Goal: Check status: Check status

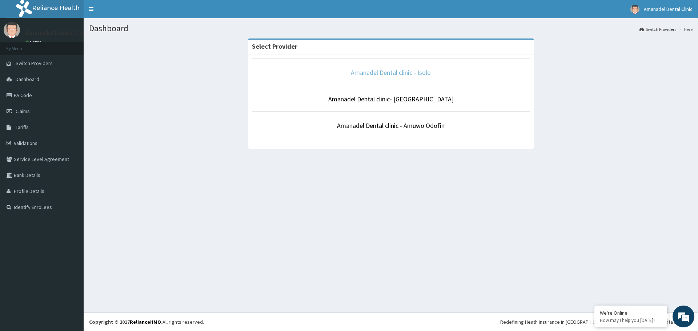
click at [388, 76] on link "Amanadel Dental clinic - Isolo" at bounding box center [391, 72] width 80 height 8
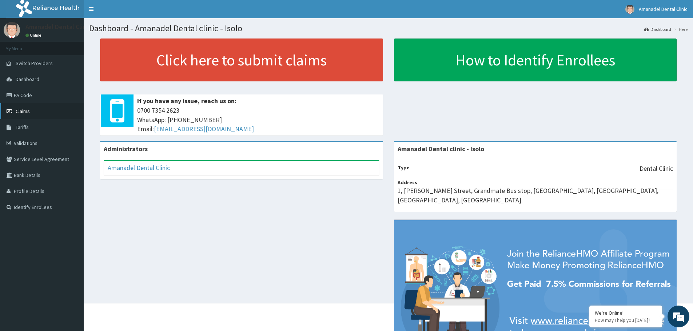
click at [20, 114] on span "Claims" at bounding box center [23, 111] width 14 height 7
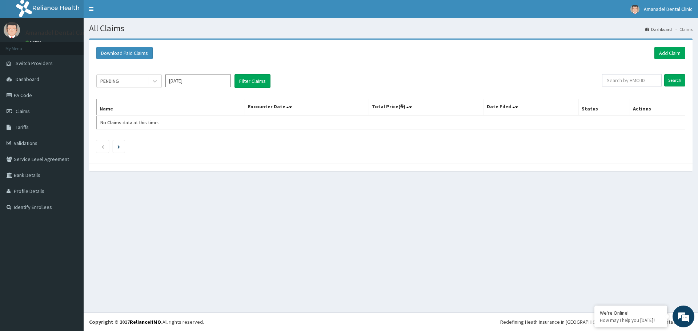
click at [197, 79] on input "Aug 2025" at bounding box center [197, 80] width 65 height 13
click at [179, 137] on div "Jul" at bounding box center [176, 141] width 15 height 13
type input "Jul 2025"
click at [253, 81] on button "Filter Claims" at bounding box center [253, 81] width 36 height 14
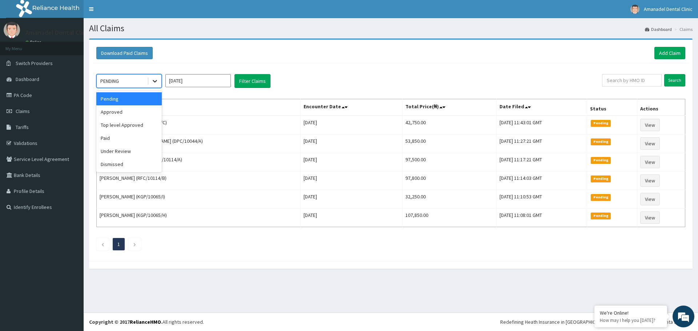
click at [155, 82] on icon at bounding box center [155, 81] width 4 height 3
click at [128, 113] on div "Approved" at bounding box center [128, 111] width 65 height 13
click at [159, 85] on div at bounding box center [154, 81] width 13 height 13
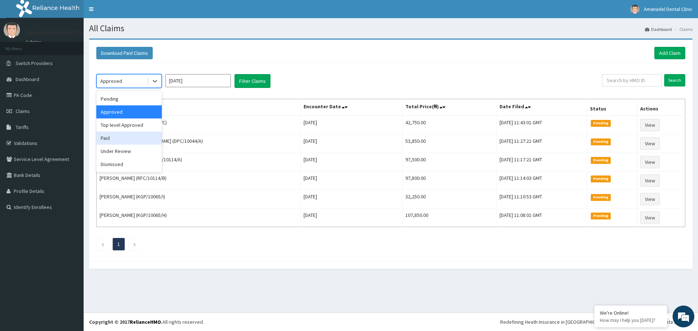
click at [134, 138] on div "Paid" at bounding box center [128, 138] width 65 height 13
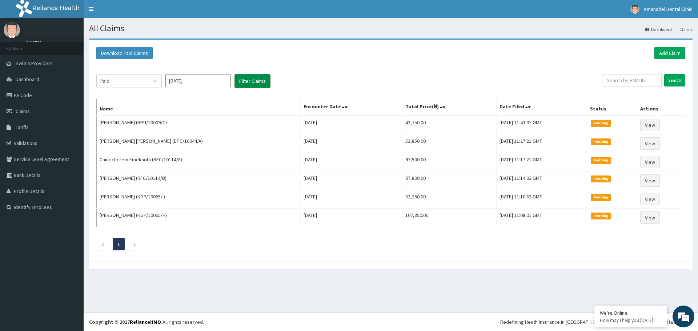
click at [255, 81] on button "Filter Claims" at bounding box center [253, 81] width 36 height 14
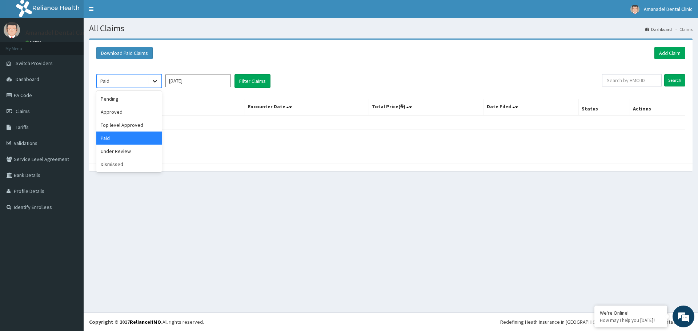
click at [154, 82] on icon at bounding box center [154, 80] width 7 height 7
click at [129, 103] on div "Pending" at bounding box center [128, 98] width 65 height 13
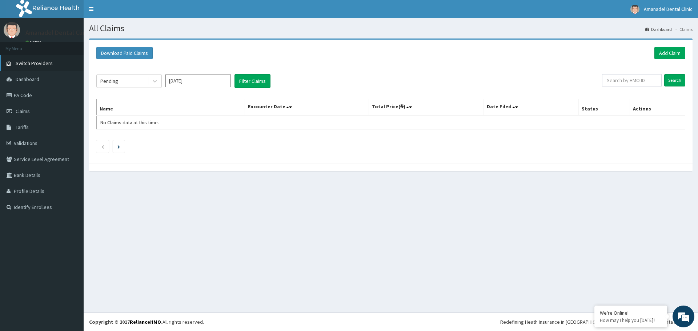
click at [44, 67] on link "Switch Providers" at bounding box center [42, 63] width 84 height 16
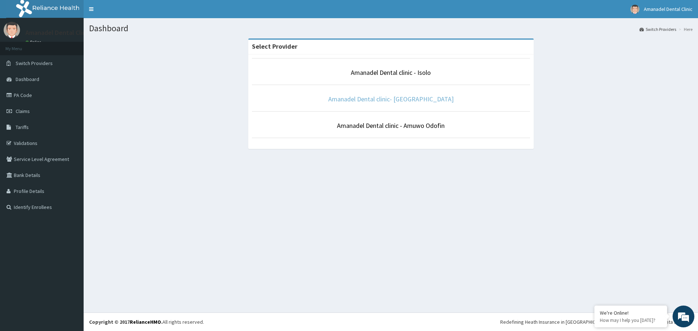
click at [382, 99] on link "Amanadel Dental clinic- [GEOGRAPHIC_DATA]" at bounding box center [390, 99] width 125 height 8
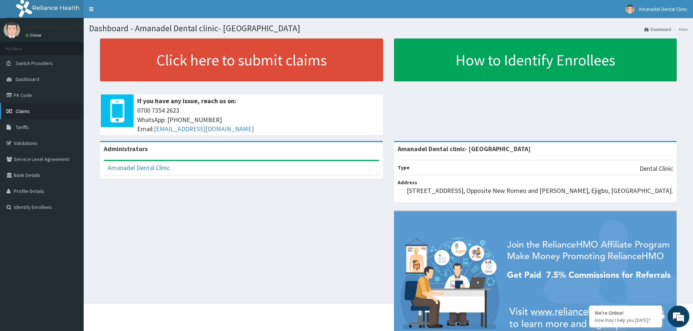
click at [36, 109] on link "Claims" at bounding box center [42, 111] width 84 height 16
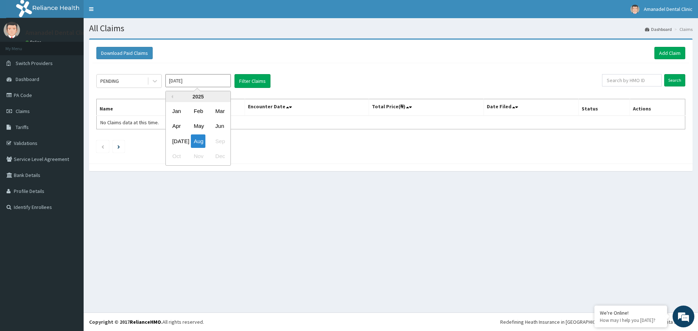
click at [187, 83] on input "Aug 2025" at bounding box center [197, 80] width 65 height 13
click at [176, 139] on div "Jul" at bounding box center [176, 141] width 15 height 13
type input "Jul 2025"
click at [252, 84] on button "Filter Claims" at bounding box center [253, 81] width 36 height 14
click at [246, 81] on button "Filter Claims" at bounding box center [253, 81] width 36 height 14
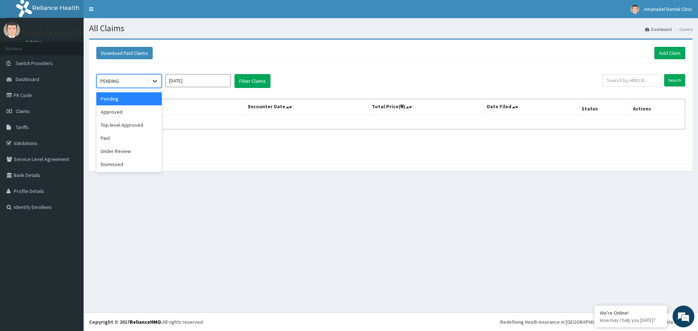
click at [154, 83] on icon at bounding box center [154, 80] width 7 height 7
click at [136, 112] on div "Approved" at bounding box center [128, 111] width 65 height 13
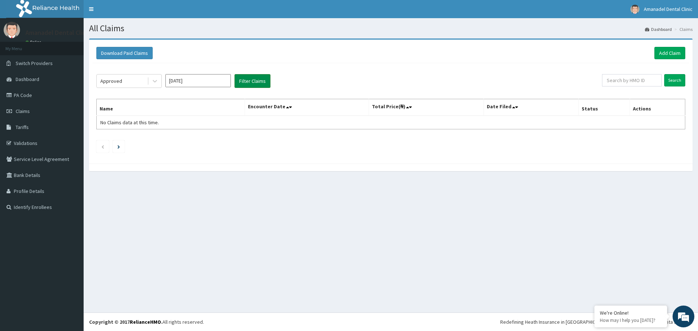
click at [246, 81] on button "Filter Claims" at bounding box center [253, 81] width 36 height 14
click at [30, 79] on span "Dashboard" at bounding box center [28, 79] width 24 height 7
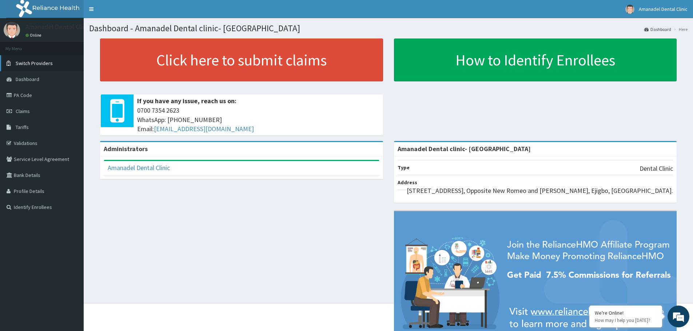
click at [49, 62] on span "Switch Providers" at bounding box center [34, 63] width 37 height 7
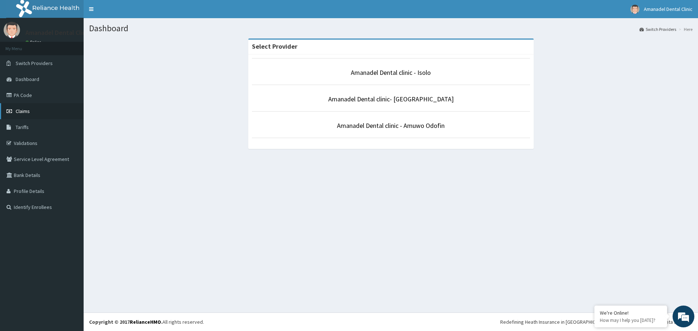
click at [37, 114] on link "Claims" at bounding box center [42, 111] width 84 height 16
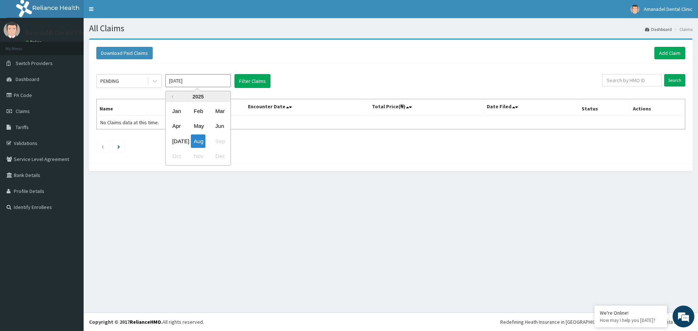
click at [197, 81] on input "[DATE]" at bounding box center [197, 80] width 65 height 13
click at [178, 140] on div "[DATE]" at bounding box center [176, 141] width 15 height 13
type input "[DATE]"
click at [247, 83] on button "Filter Claims" at bounding box center [253, 81] width 36 height 14
click at [254, 80] on button "Filter Claims" at bounding box center [253, 81] width 36 height 14
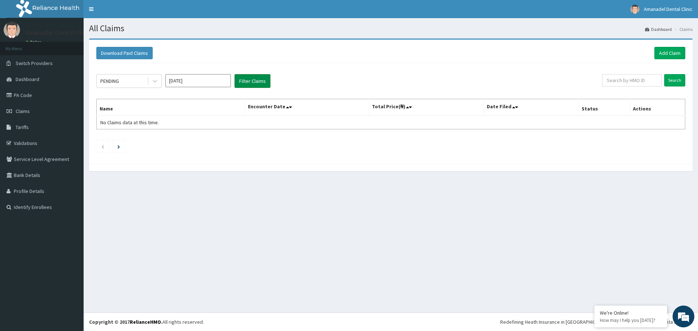
click at [256, 82] on button "Filter Claims" at bounding box center [253, 81] width 36 height 14
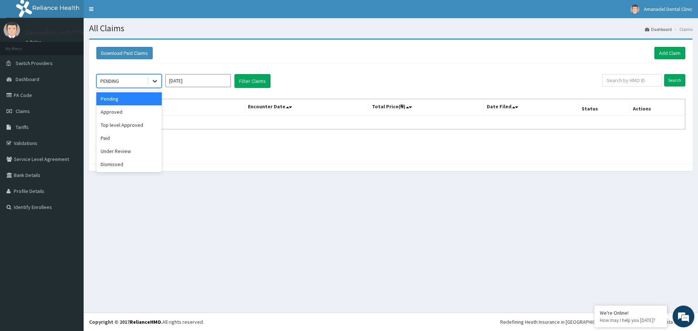
click at [154, 82] on icon at bounding box center [154, 80] width 7 height 7
click at [124, 152] on div "Under Review" at bounding box center [128, 151] width 65 height 13
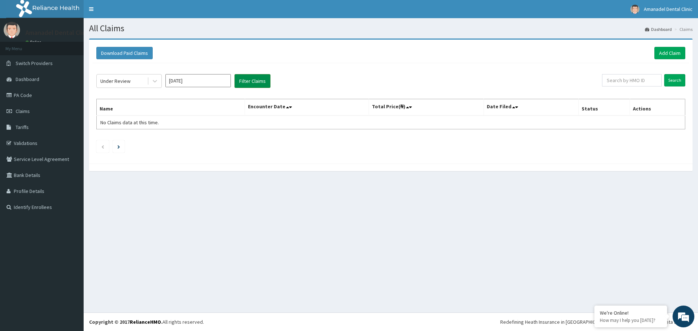
click at [245, 84] on button "Filter Claims" at bounding box center [253, 81] width 36 height 14
click at [49, 64] on span "Switch Providers" at bounding box center [34, 63] width 37 height 7
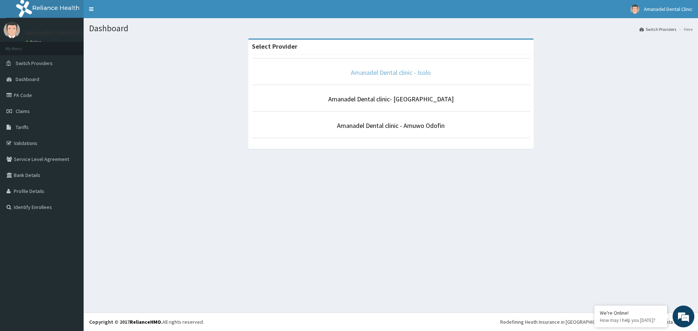
click at [390, 73] on link "Amanadel Dental clinic - Isolo" at bounding box center [391, 72] width 80 height 8
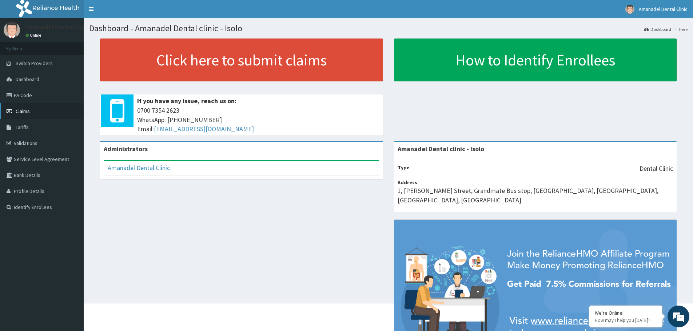
click at [30, 112] on link "Claims" at bounding box center [42, 111] width 84 height 16
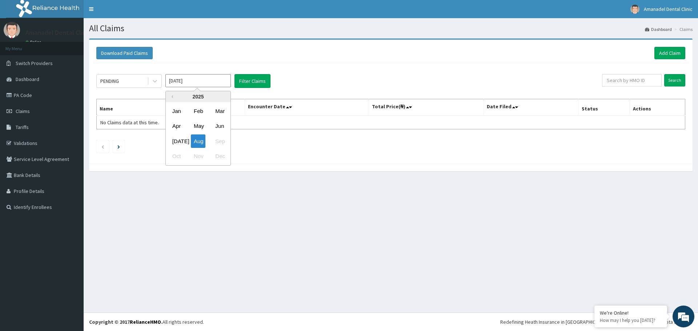
click at [213, 81] on input "Aug 2025" at bounding box center [197, 80] width 65 height 13
click at [176, 141] on div "Jul" at bounding box center [176, 141] width 15 height 13
type input "Jul 2025"
click at [254, 82] on button "Filter Claims" at bounding box center [253, 81] width 36 height 14
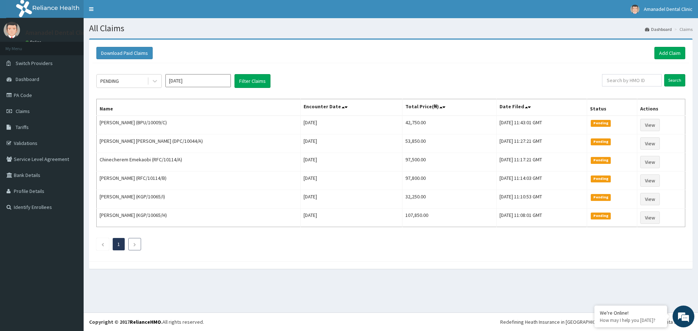
click at [135, 245] on icon "Next page" at bounding box center [134, 245] width 3 height 4
click at [41, 64] on span "Switch Providers" at bounding box center [34, 63] width 37 height 7
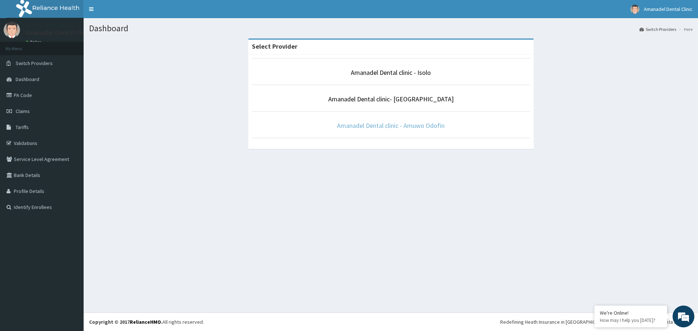
click at [387, 126] on link "Amanadel Dental clinic - Amuwo Odofin" at bounding box center [391, 125] width 108 height 8
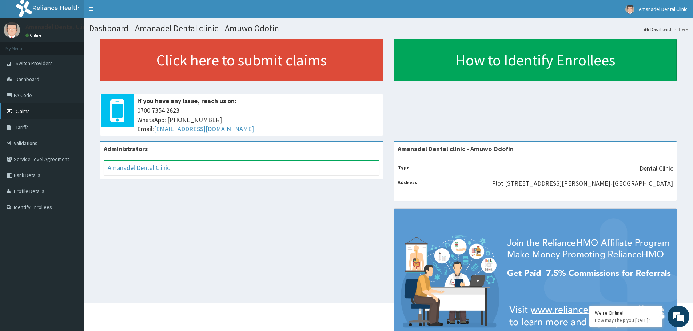
click at [44, 115] on link "Claims" at bounding box center [42, 111] width 84 height 16
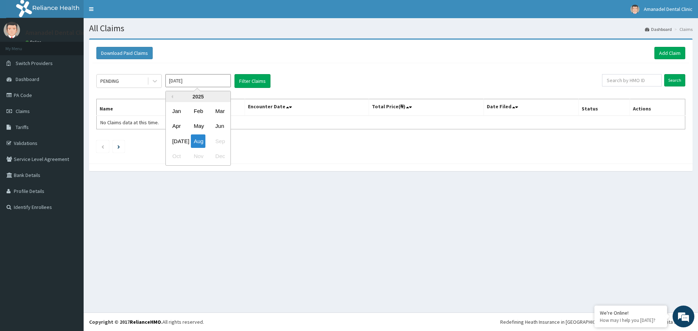
click at [196, 84] on input "[DATE]" at bounding box center [197, 80] width 65 height 13
click at [173, 139] on div "[DATE]" at bounding box center [176, 141] width 15 height 13
type input "[DATE]"
click at [252, 85] on button "Filter Claims" at bounding box center [253, 81] width 36 height 14
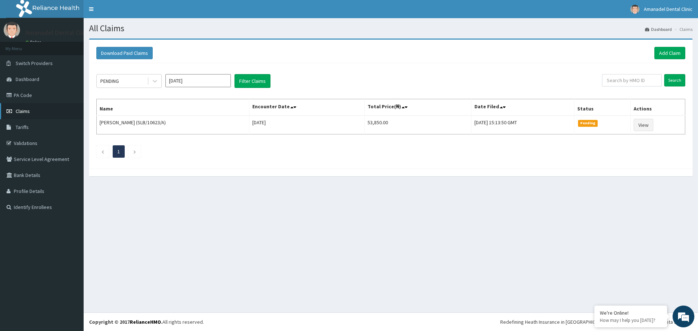
click at [25, 115] on link "Claims" at bounding box center [42, 111] width 84 height 16
click at [29, 115] on link "Claims" at bounding box center [42, 111] width 84 height 16
click at [36, 116] on link "Claims" at bounding box center [42, 111] width 84 height 16
